Goal: Task Accomplishment & Management: Manage account settings

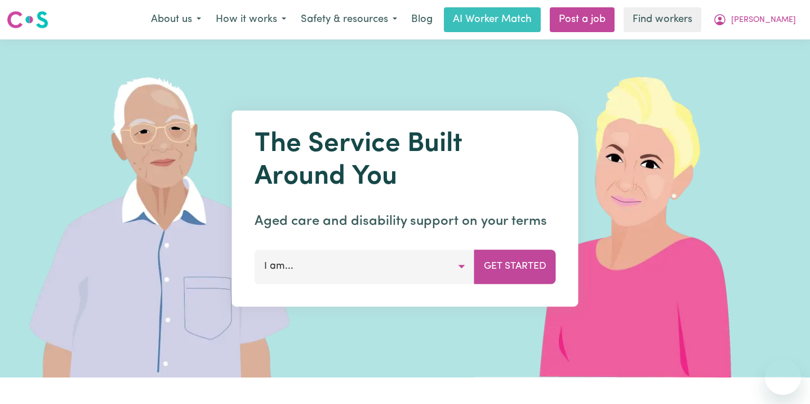
click at [781, 22] on span "[PERSON_NAME]" at bounding box center [763, 20] width 65 height 12
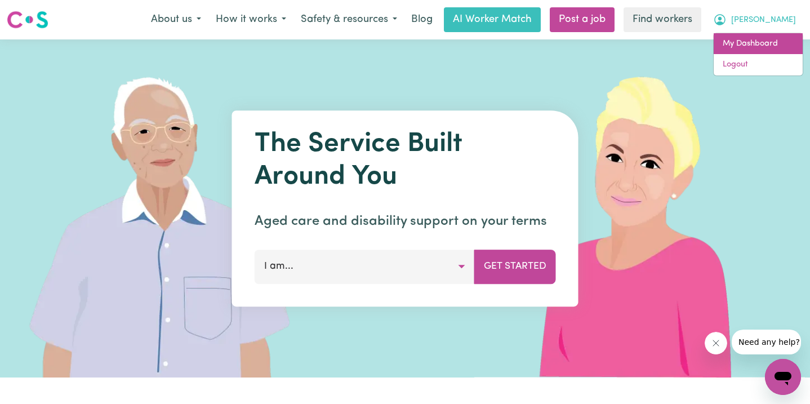
click at [774, 50] on link "My Dashboard" at bounding box center [758, 43] width 89 height 21
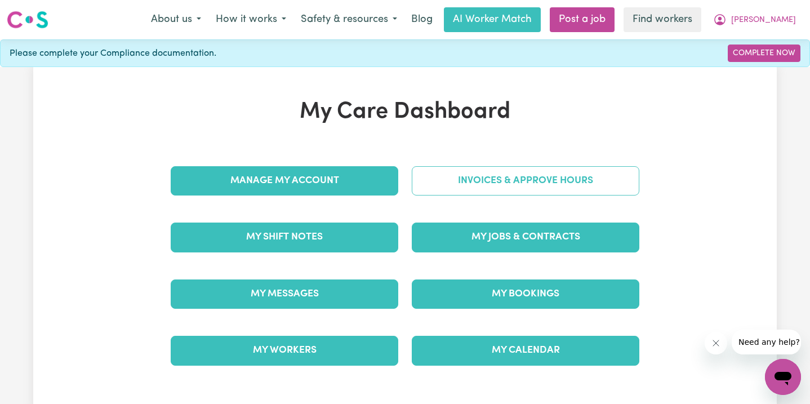
click at [504, 184] on link "Invoices & Approve Hours" at bounding box center [526, 180] width 228 height 29
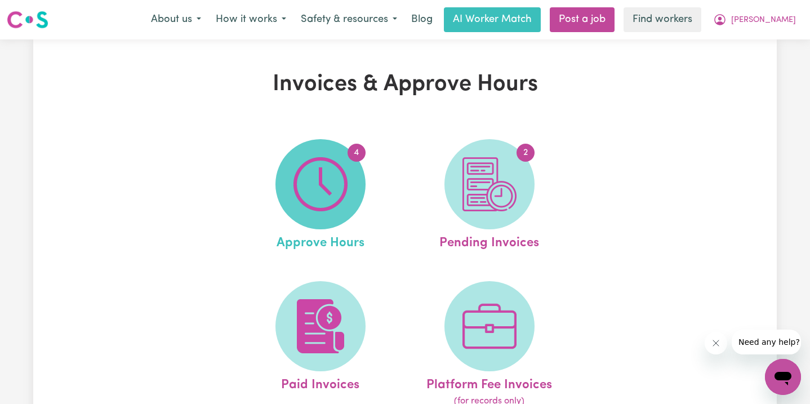
click at [327, 186] on img at bounding box center [321, 184] width 54 height 54
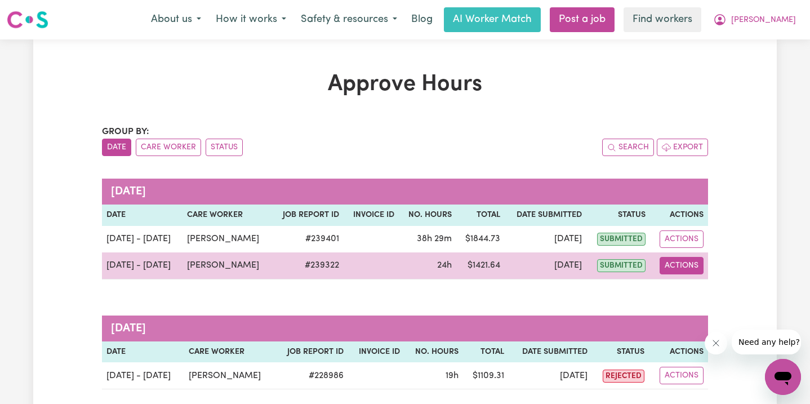
click at [676, 267] on button "Actions" at bounding box center [682, 265] width 44 height 17
click at [686, 287] on link "View Job Report" at bounding box center [709, 292] width 96 height 23
select select "pm"
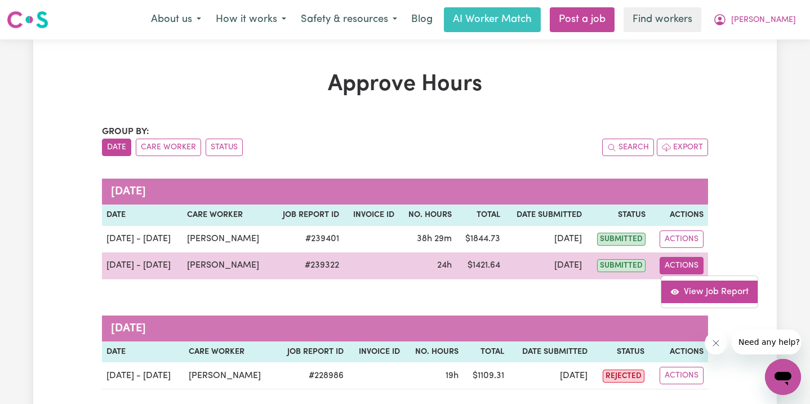
select select "pm"
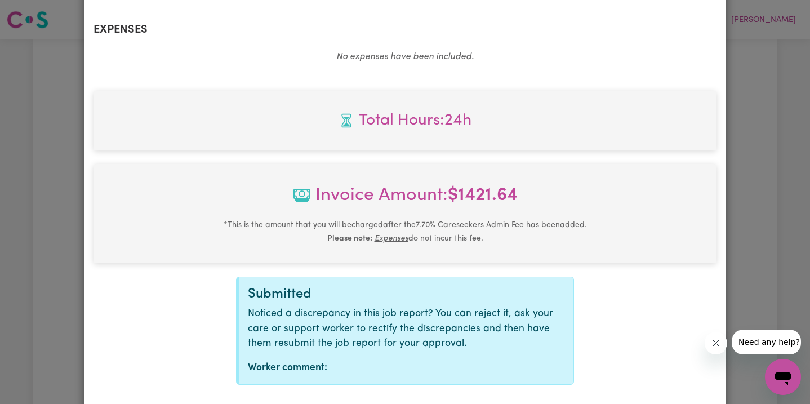
scroll to position [1030, 0]
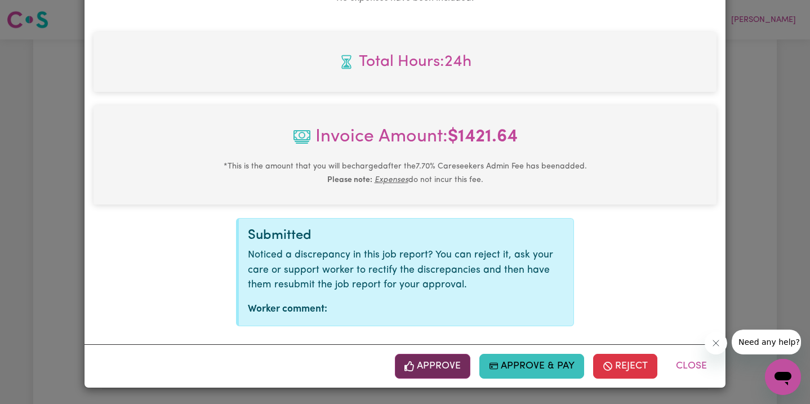
click at [419, 363] on button "Approve" at bounding box center [432, 366] width 75 height 25
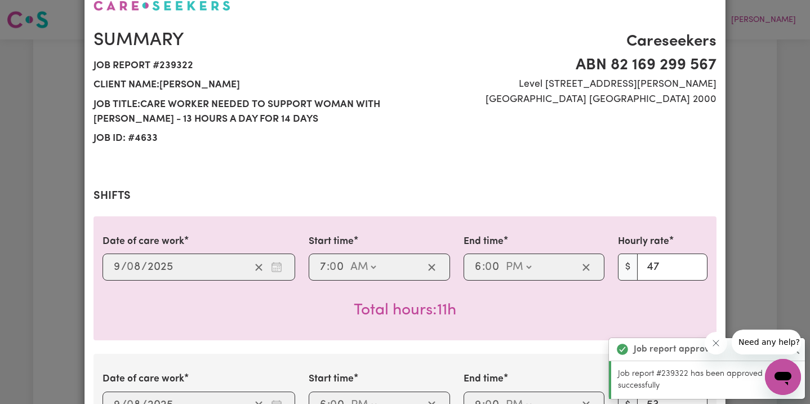
scroll to position [0, 0]
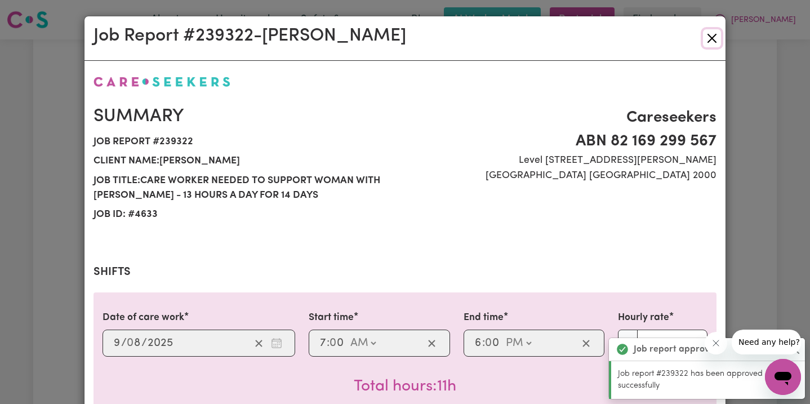
click at [712, 32] on button "Close" at bounding box center [712, 38] width 18 height 18
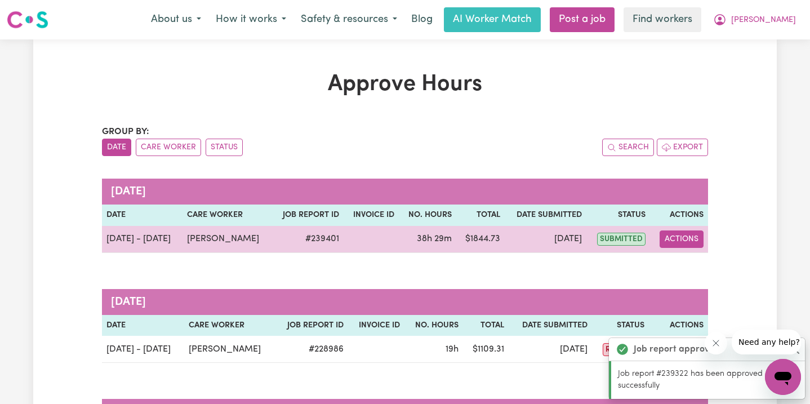
click at [684, 233] on button "Actions" at bounding box center [682, 238] width 44 height 17
click at [690, 275] on link "View Job Report" at bounding box center [709, 265] width 96 height 23
select select "pm"
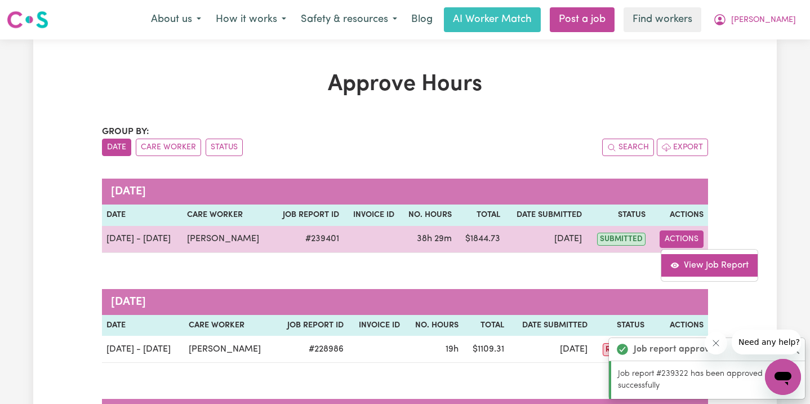
select select "pm"
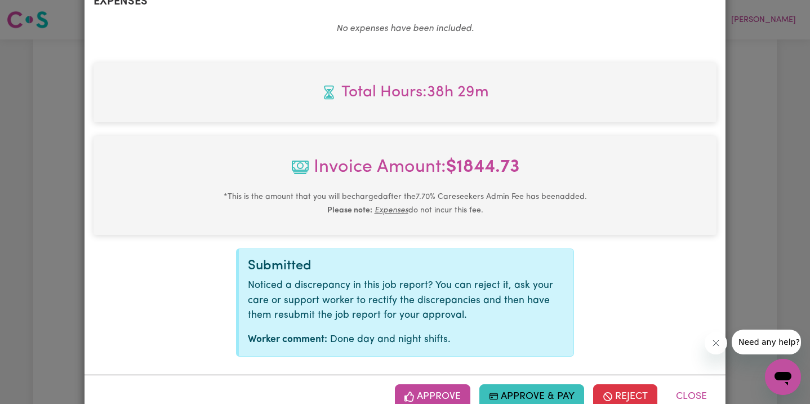
scroll to position [1153, 0]
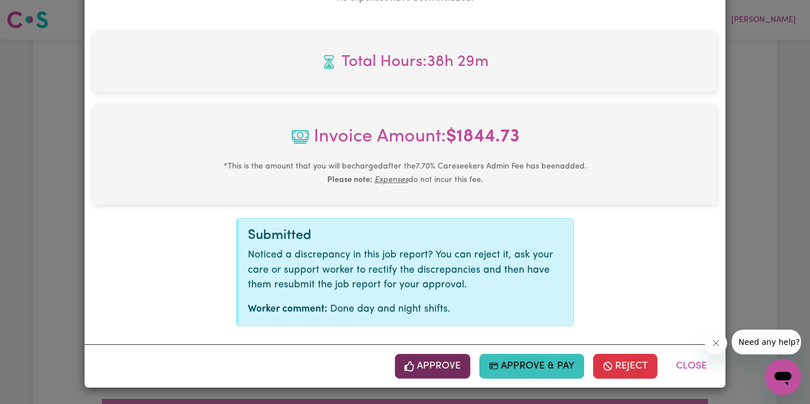
click at [427, 363] on button "Approve" at bounding box center [432, 366] width 75 height 25
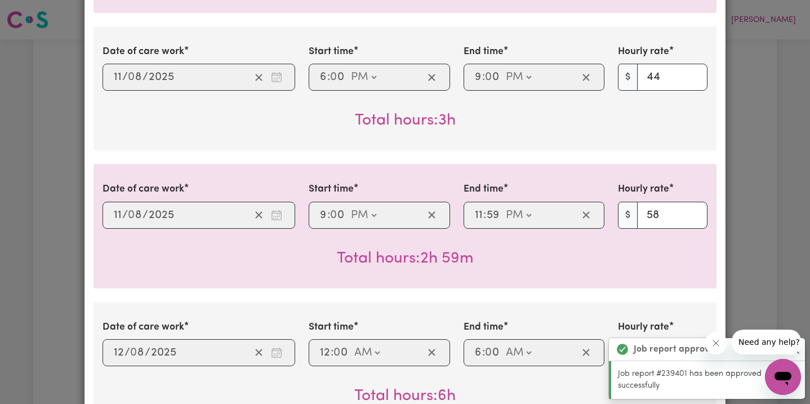
scroll to position [0, 0]
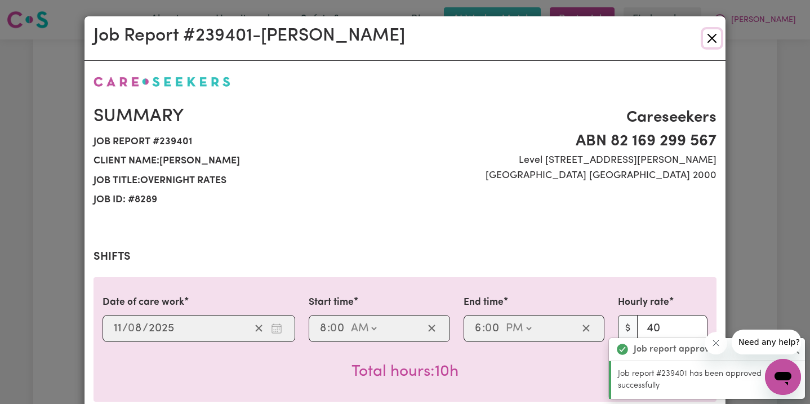
click at [711, 35] on button "Close" at bounding box center [712, 38] width 18 height 18
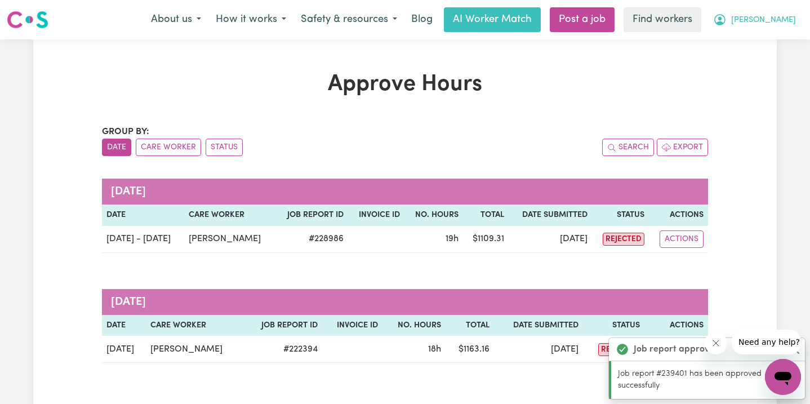
click at [777, 17] on span "[PERSON_NAME]" at bounding box center [763, 20] width 65 height 12
click at [762, 65] on link "Logout" at bounding box center [758, 64] width 89 height 21
